Goal: Communication & Community: Answer question/provide support

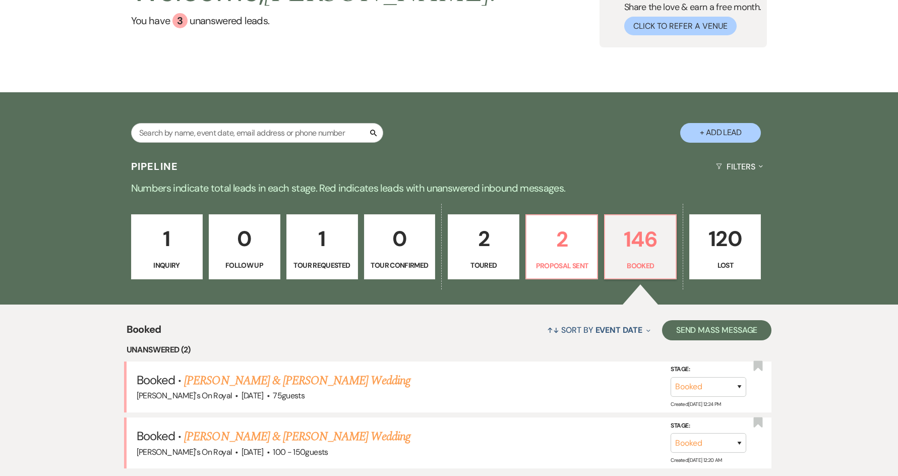
scroll to position [101, 0]
click at [659, 252] on p "146" at bounding box center [640, 240] width 58 height 34
click at [362, 383] on link "[PERSON_NAME] & [PERSON_NAME] Wedding" at bounding box center [297, 381] width 226 height 18
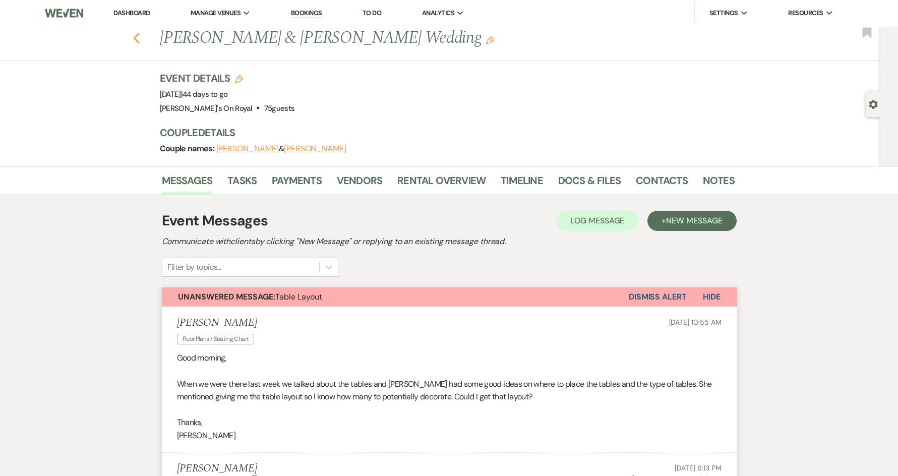
click at [139, 41] on use "button" at bounding box center [136, 38] width 7 height 11
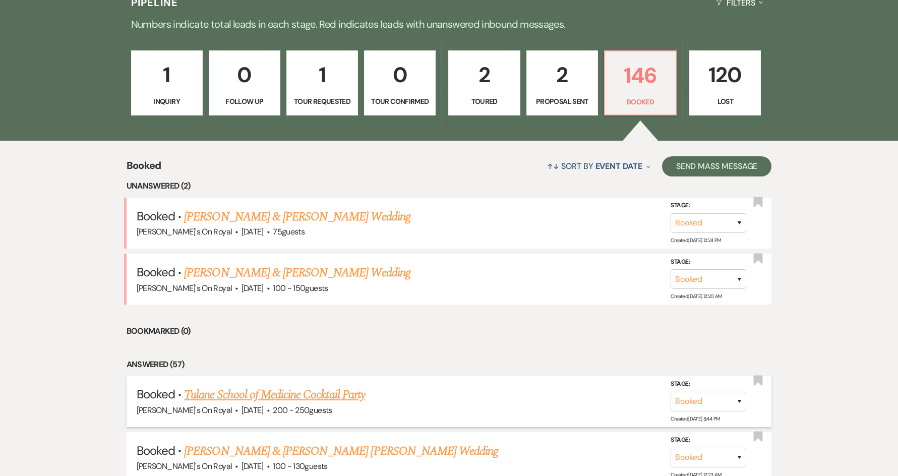
scroll to position [353, 0]
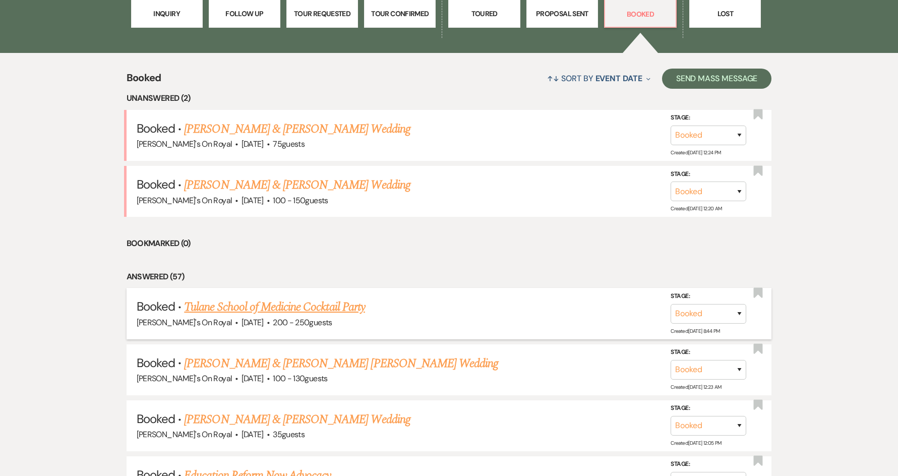
click at [334, 301] on link "Tulane School of Medicine Cocktail Party" at bounding box center [274, 307] width 181 height 18
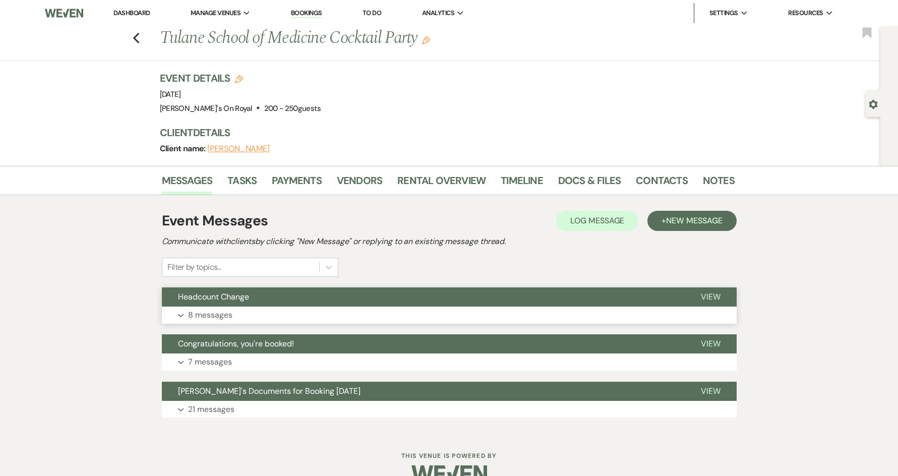
click at [378, 302] on button "Headcount Change" at bounding box center [423, 296] width 523 height 19
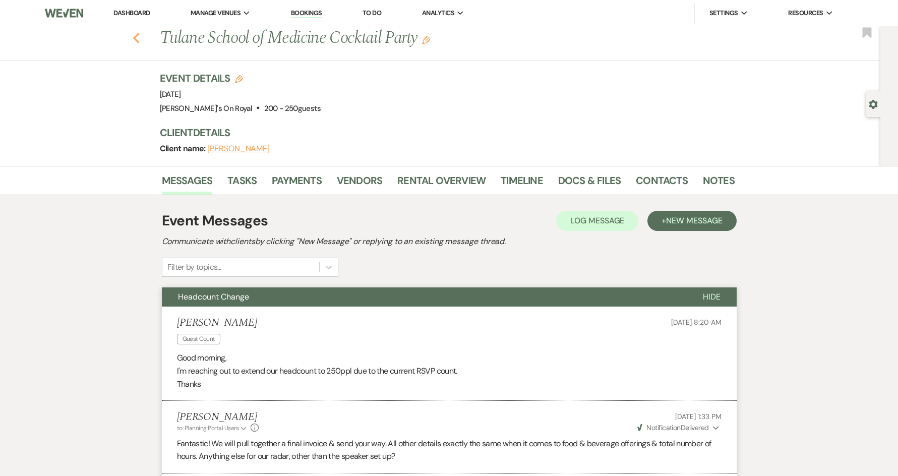
click at [140, 39] on icon "Previous" at bounding box center [137, 38] width 8 height 12
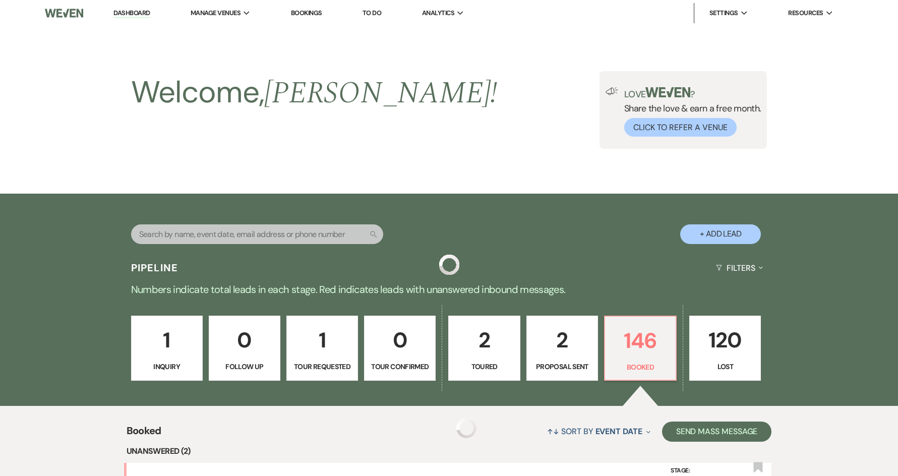
scroll to position [353, 0]
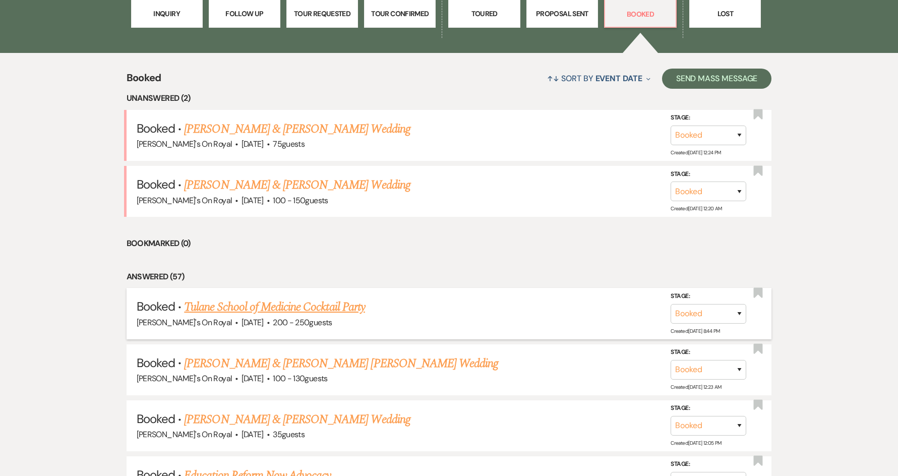
click at [330, 309] on link "Tulane School of Medicine Cocktail Party" at bounding box center [274, 307] width 181 height 18
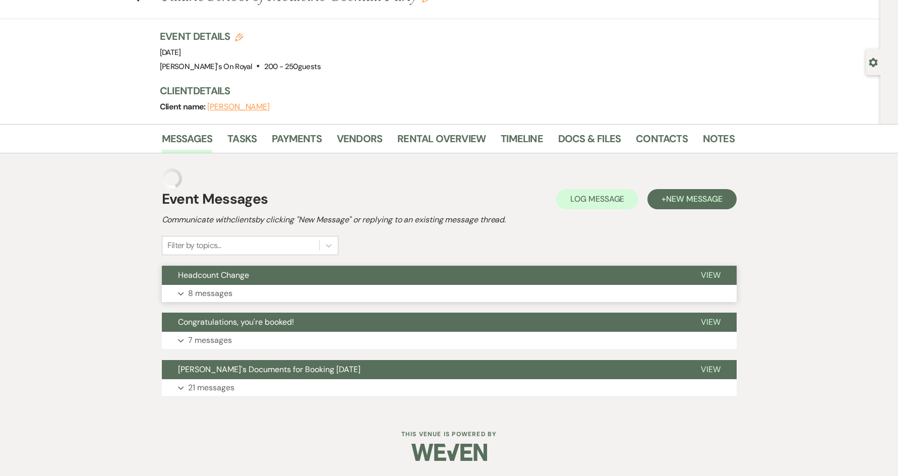
scroll to position [22, 0]
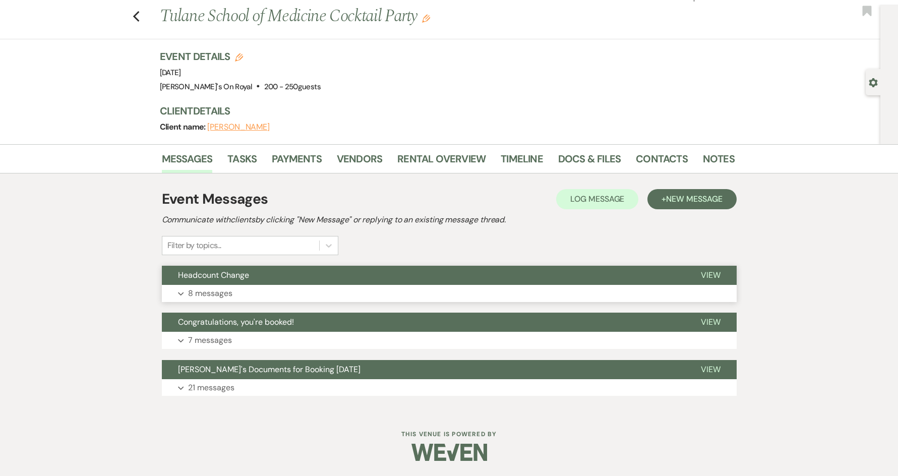
click at [352, 290] on button "Expand 8 messages" at bounding box center [449, 293] width 575 height 17
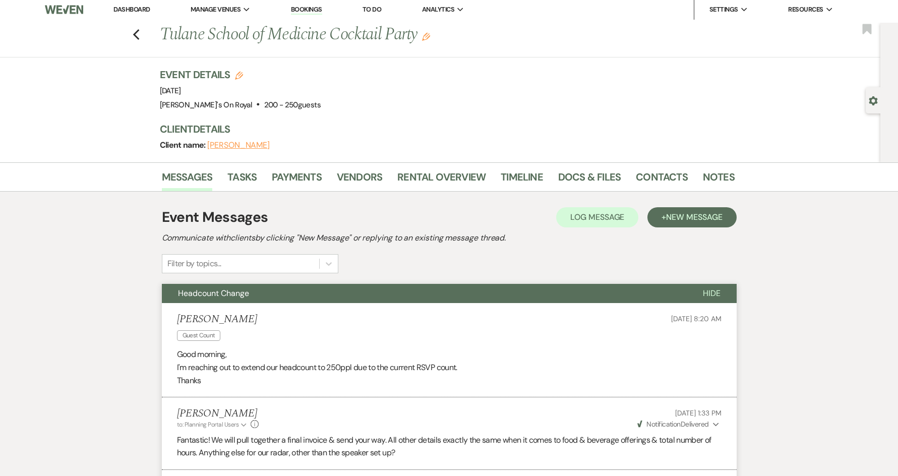
scroll to position [0, 0]
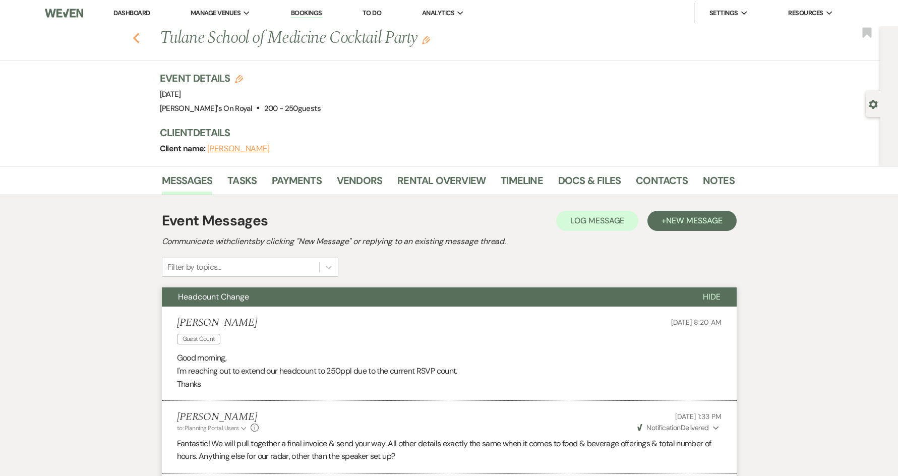
click at [140, 40] on icon "Previous" at bounding box center [137, 38] width 8 height 12
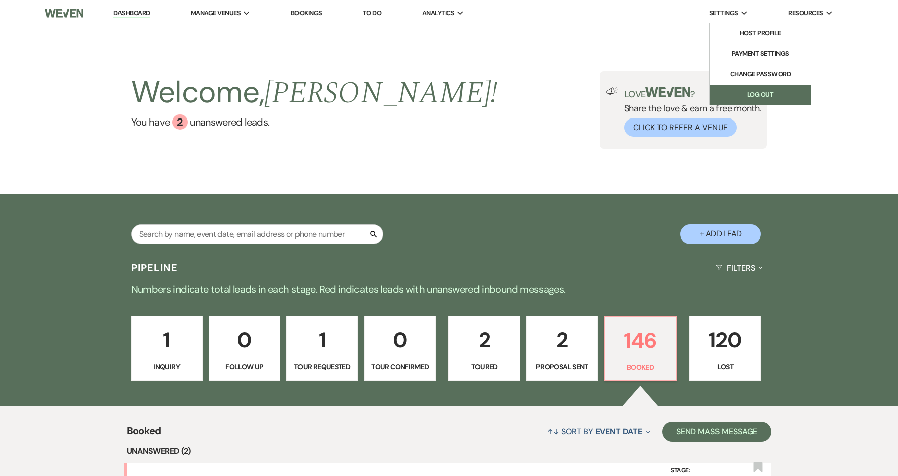
click at [740, 99] on link "Log Out" at bounding box center [760, 95] width 101 height 20
